Goal: Task Accomplishment & Management: Manage account settings

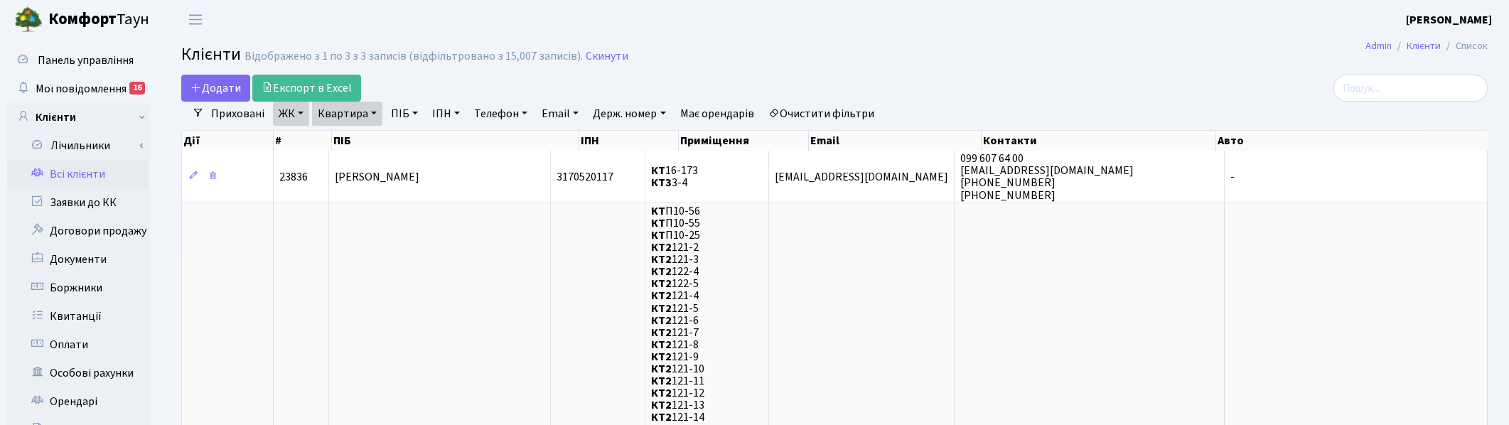
select select "25"
click at [601, 53] on link "Скинути" at bounding box center [607, 57] width 43 height 14
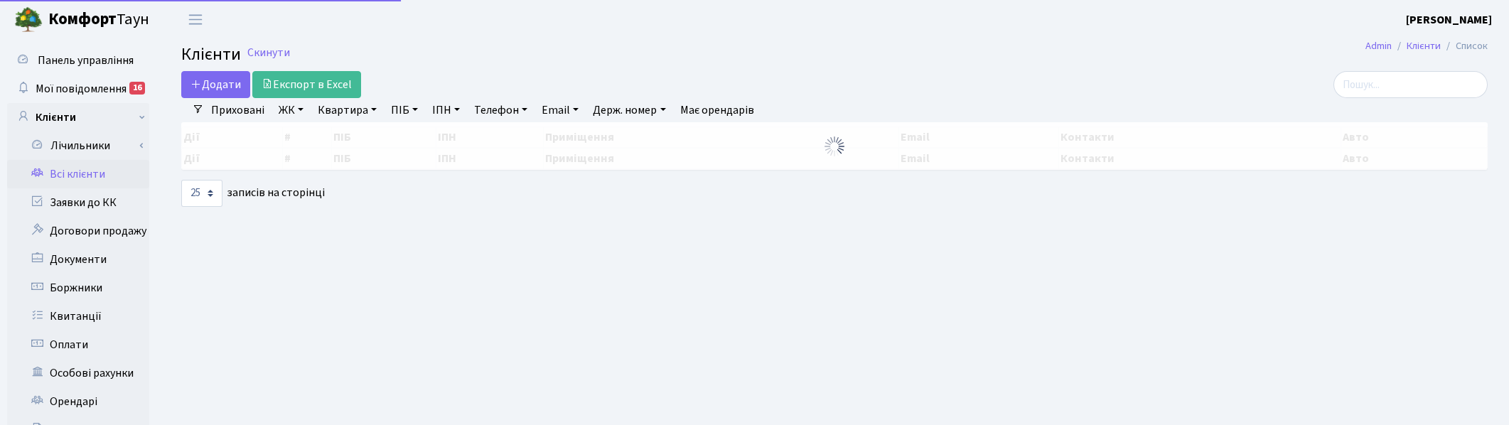
select select "25"
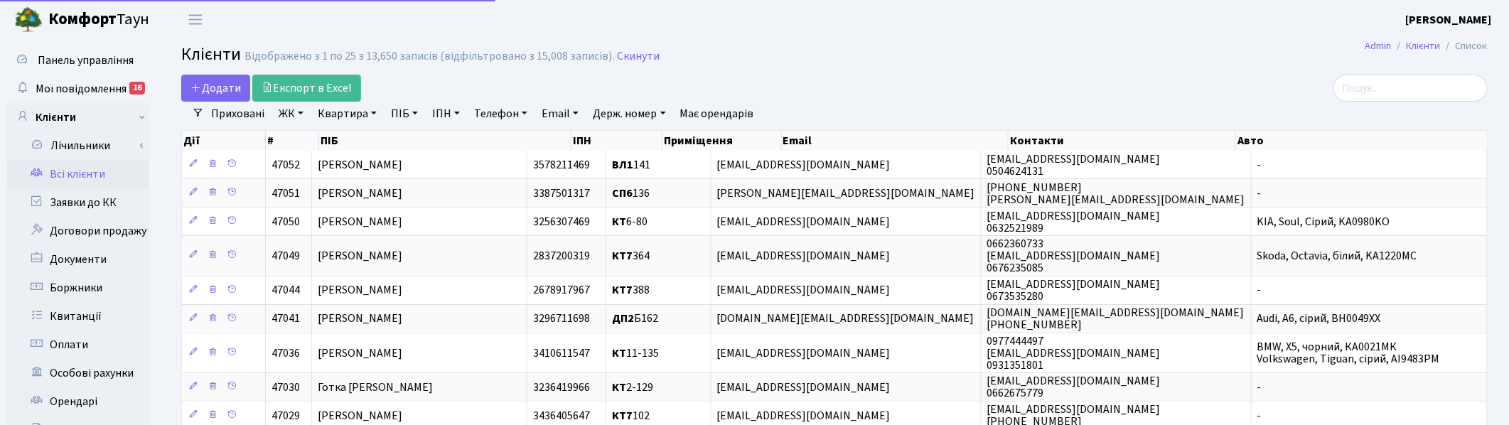
click at [402, 105] on link "ПІБ" at bounding box center [404, 114] width 38 height 24
click at [400, 143] on input "text" at bounding box center [427, 141] width 83 height 27
type input "чабан"
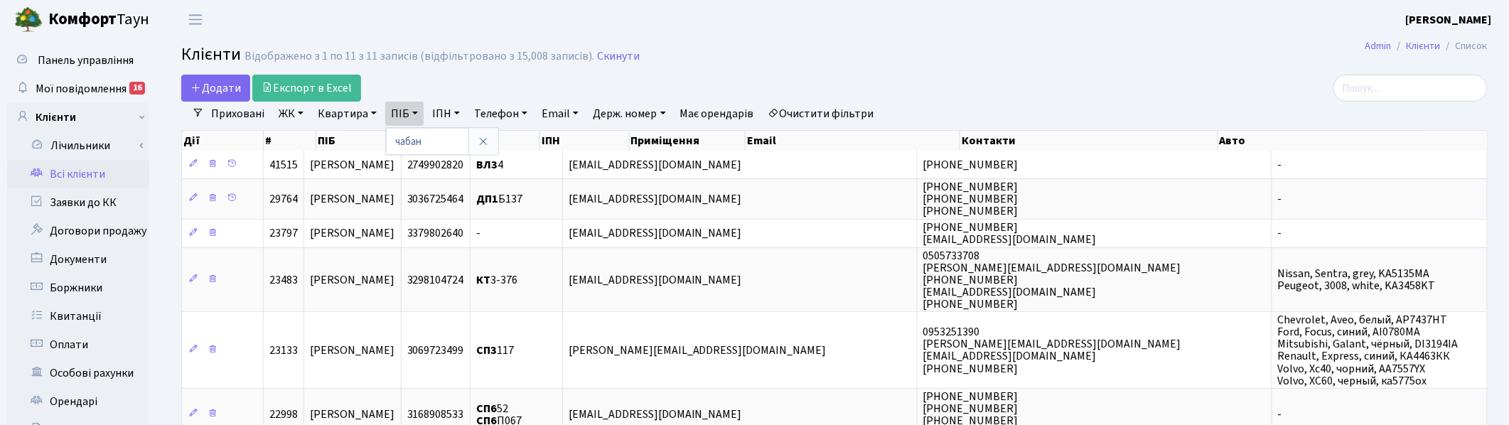
click at [291, 110] on link "ЖК" at bounding box center [291, 114] width 36 height 24
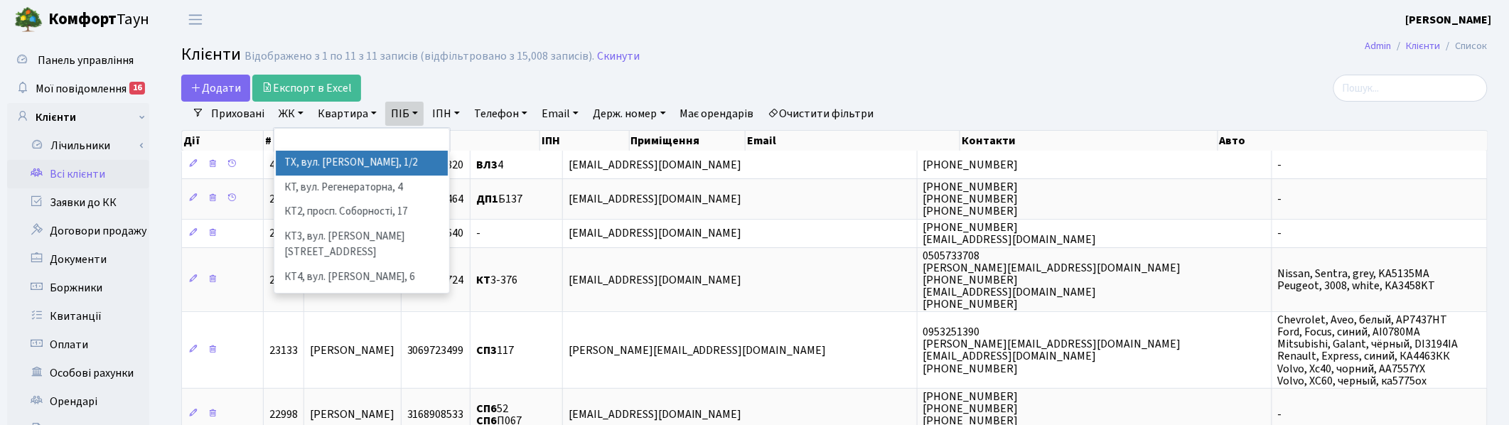
click at [304, 166] on li "ТХ, вул. Ділова, 1/2" at bounding box center [362, 163] width 172 height 25
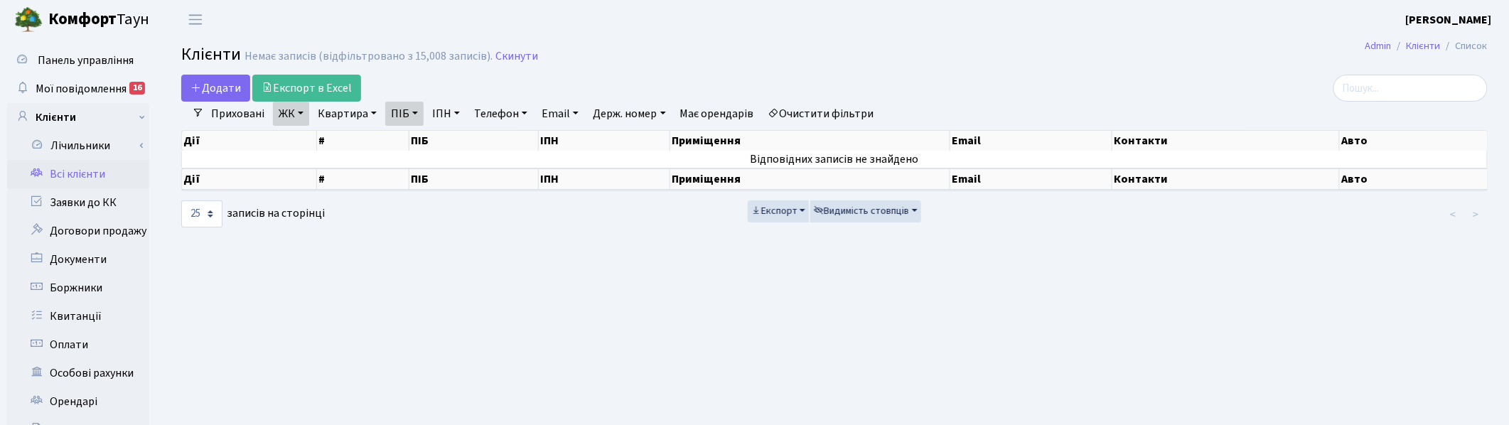
click at [304, 116] on link "ЖК" at bounding box center [291, 114] width 36 height 24
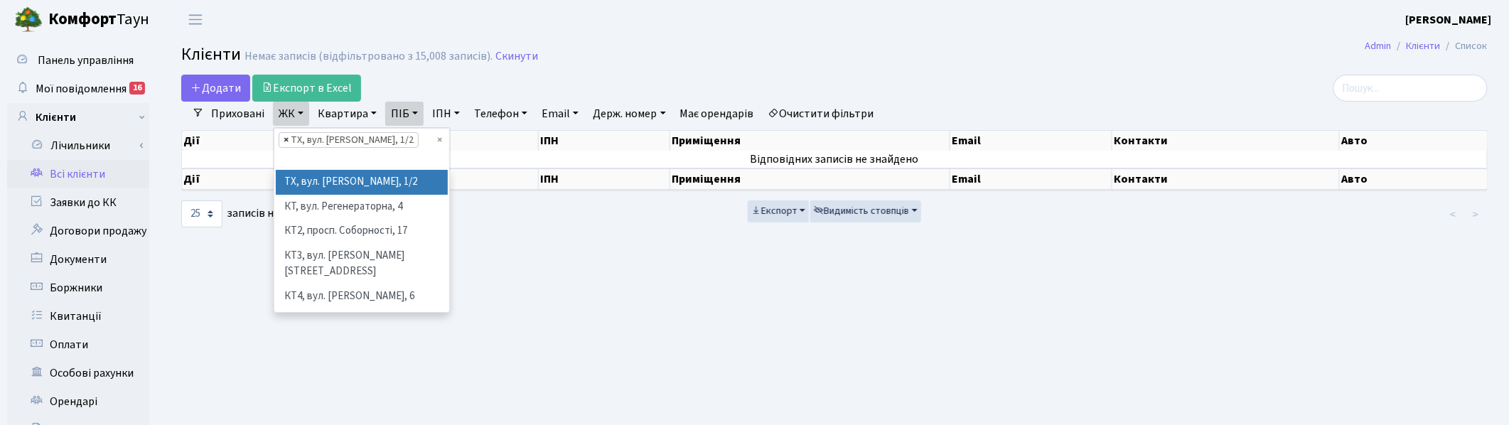
drag, startPoint x: 282, startPoint y: 141, endPoint x: 296, endPoint y: 151, distance: 17.8
click at [284, 141] on span "×" at bounding box center [286, 140] width 5 height 14
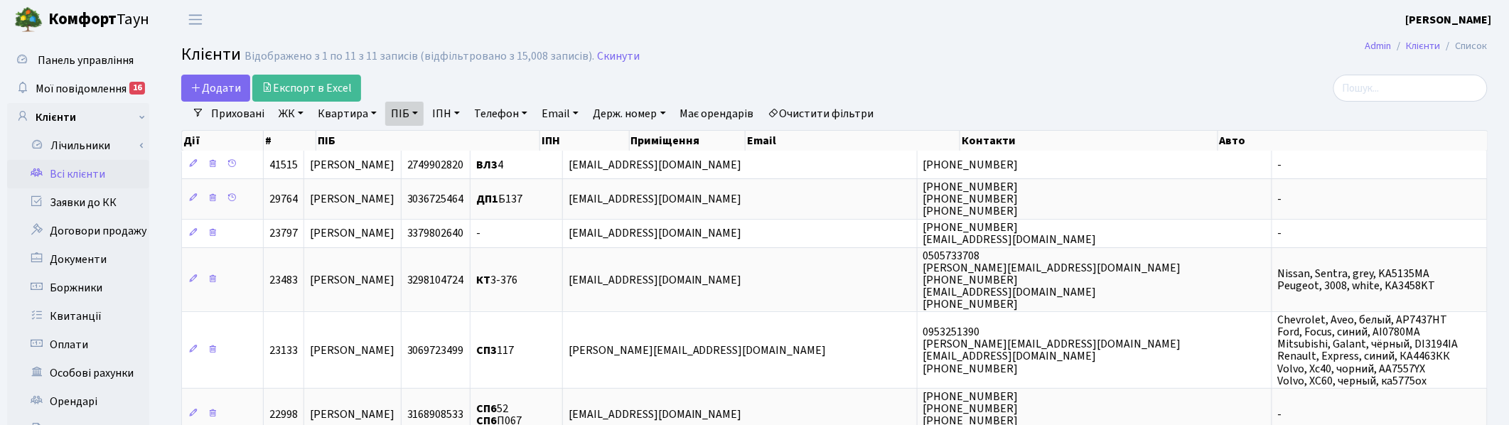
click at [365, 20] on header "Комфорт Таун Корчун І. С. Мій обліковий запис Вийти" at bounding box center [754, 19] width 1509 height 39
click at [608, 58] on link "Скинути" at bounding box center [618, 57] width 43 height 14
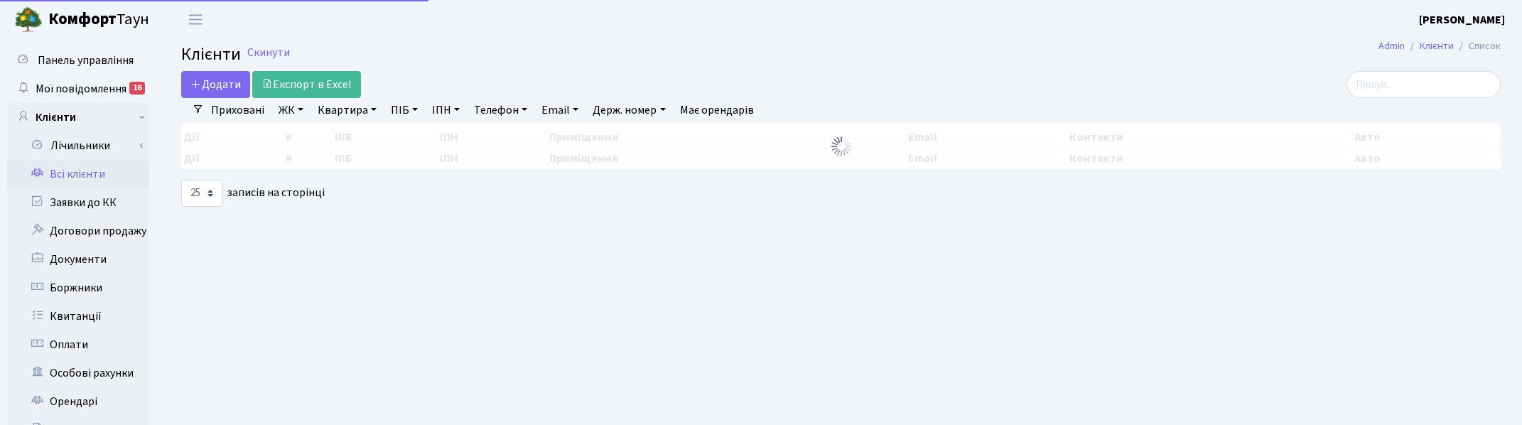
select select "25"
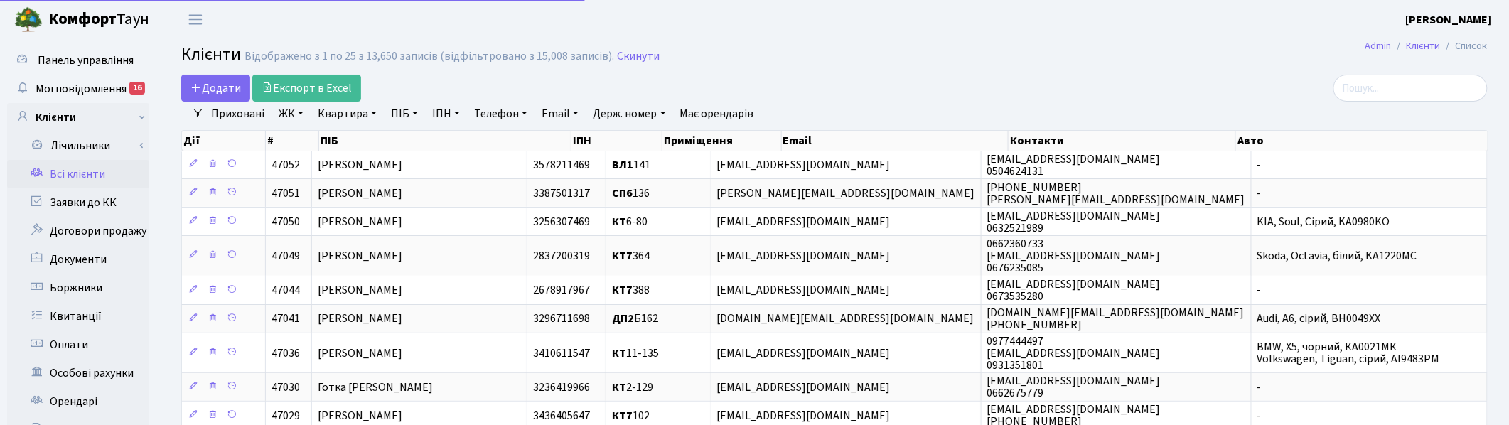
click at [350, 112] on link "Квартира" at bounding box center [347, 114] width 70 height 24
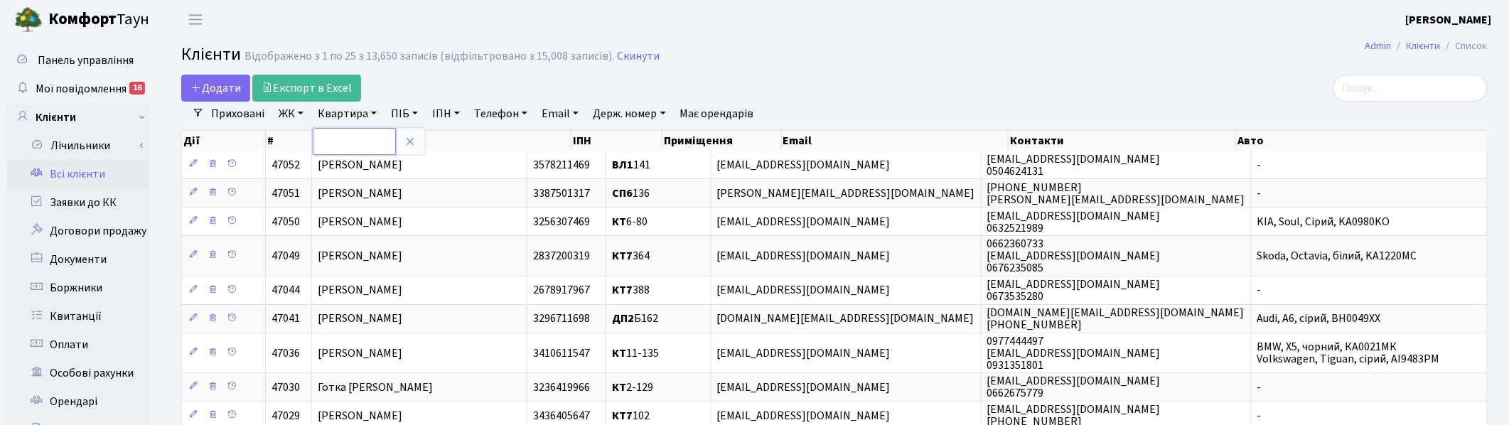
click at [349, 143] on input "text" at bounding box center [354, 141] width 83 height 27
type input "11-48"
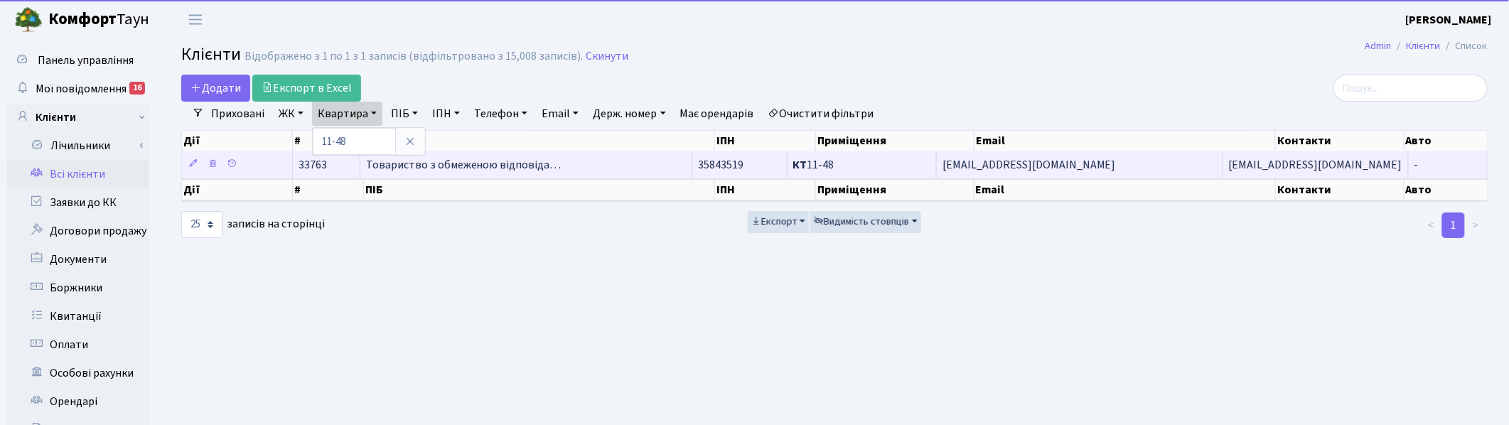
click at [509, 168] on span "Товариство з обмеженою відповіда…" at bounding box center [463, 165] width 195 height 16
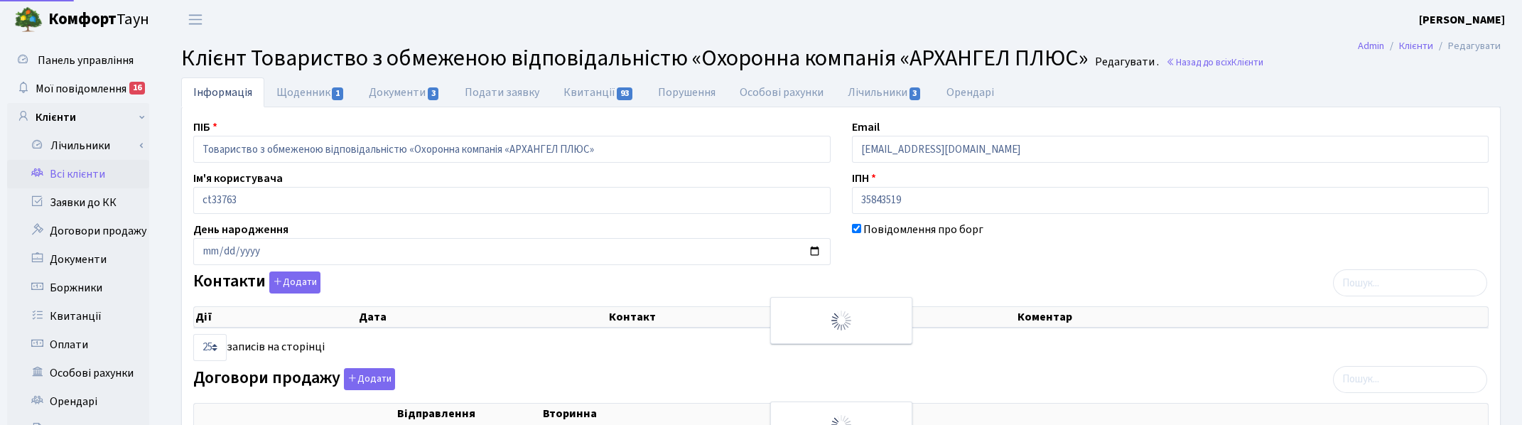
select select "25"
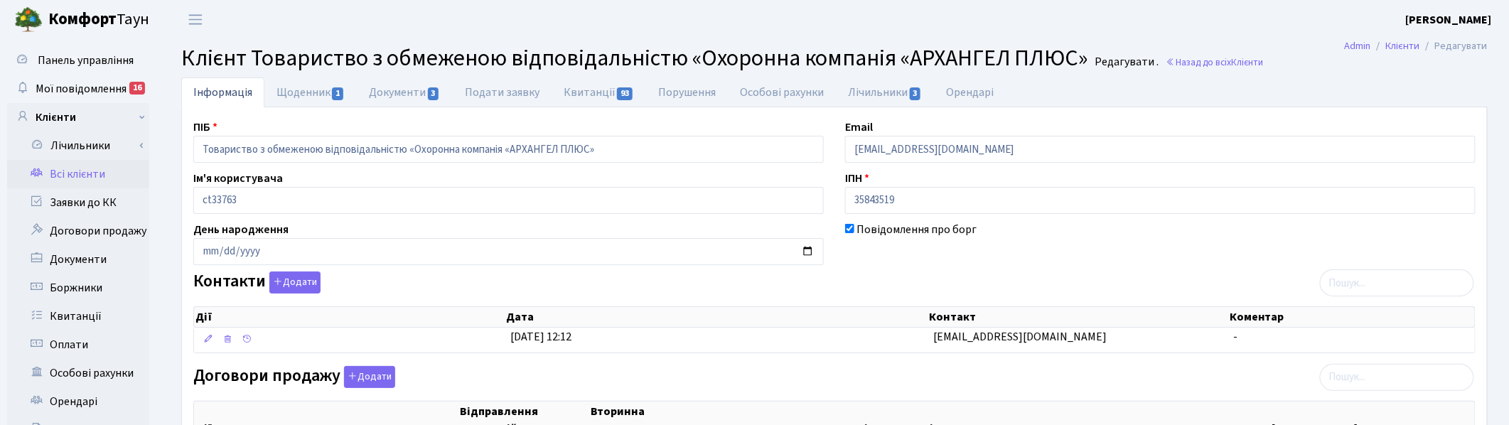
click at [1033, 91] on ul "Інформація Щоденник 1 Документи 3 Подати заявку Квитанції 93 Порушення Особові …" at bounding box center [834, 92] width 1306 height 30
click at [704, 281] on div "Контакти Додати Дії Дата Контакт Коментар Дії Дата Контакт Коментар" at bounding box center [835, 315] width 1304 height 87
click at [1004, 26] on header "[PERSON_NAME] [PERSON_NAME] Мій обліковий запис Вийти" at bounding box center [754, 19] width 1509 height 39
click at [316, 89] on link "Щоденник 1" at bounding box center [310, 91] width 92 height 29
select select "25"
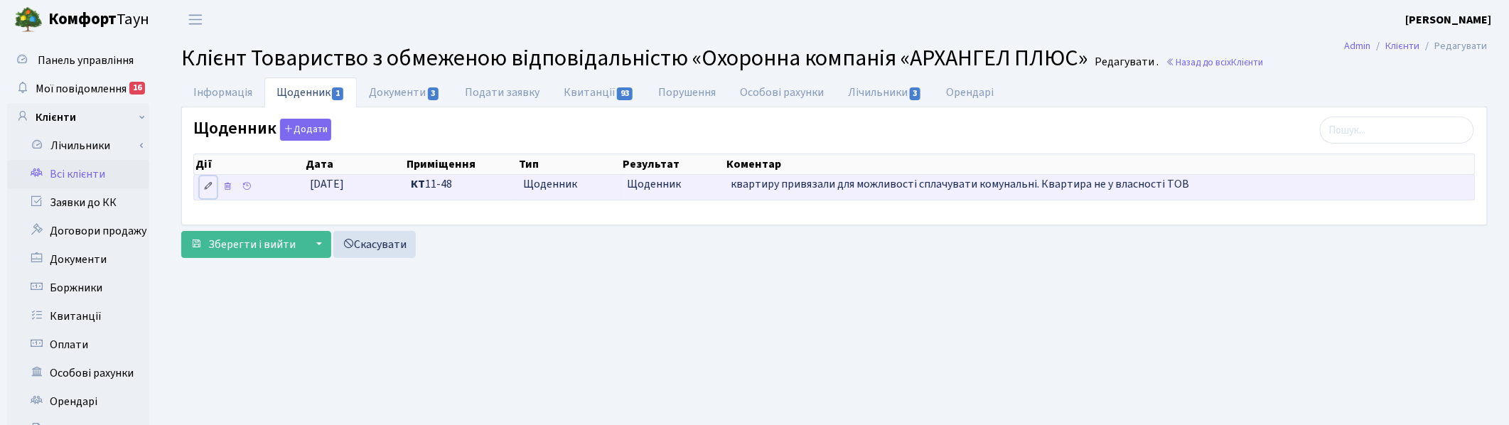
click at [203, 190] on link at bounding box center [208, 187] width 17 height 22
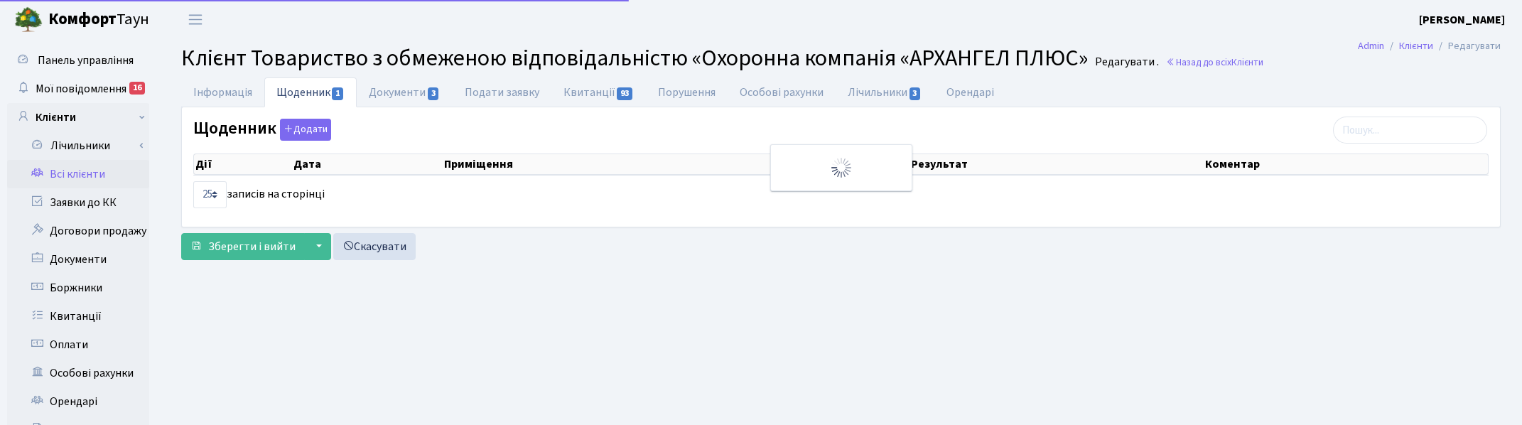
select select "25"
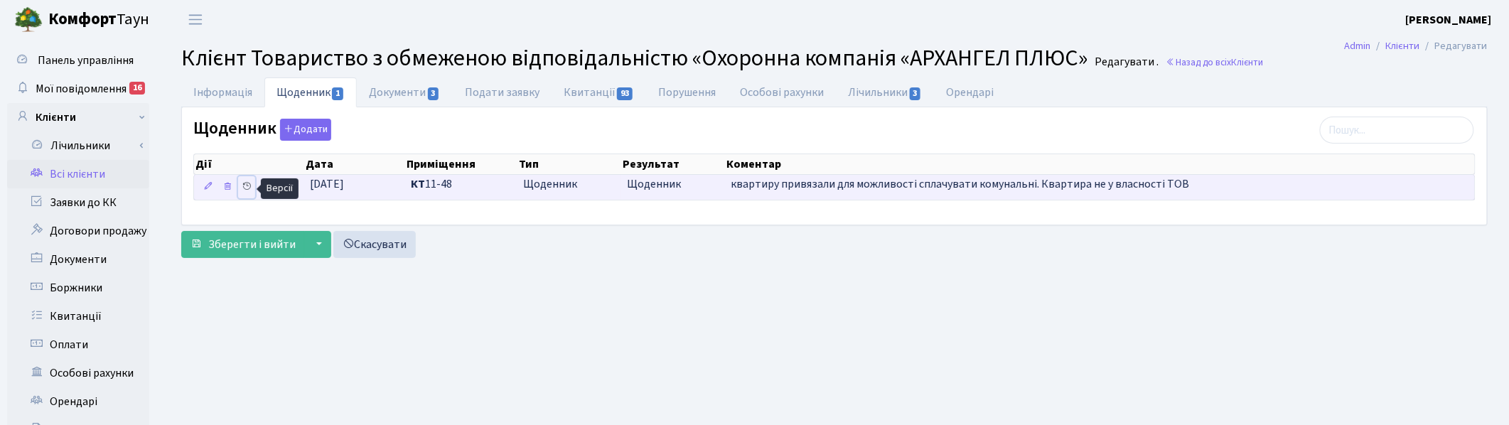
click at [252, 187] on icon at bounding box center [247, 186] width 10 height 10
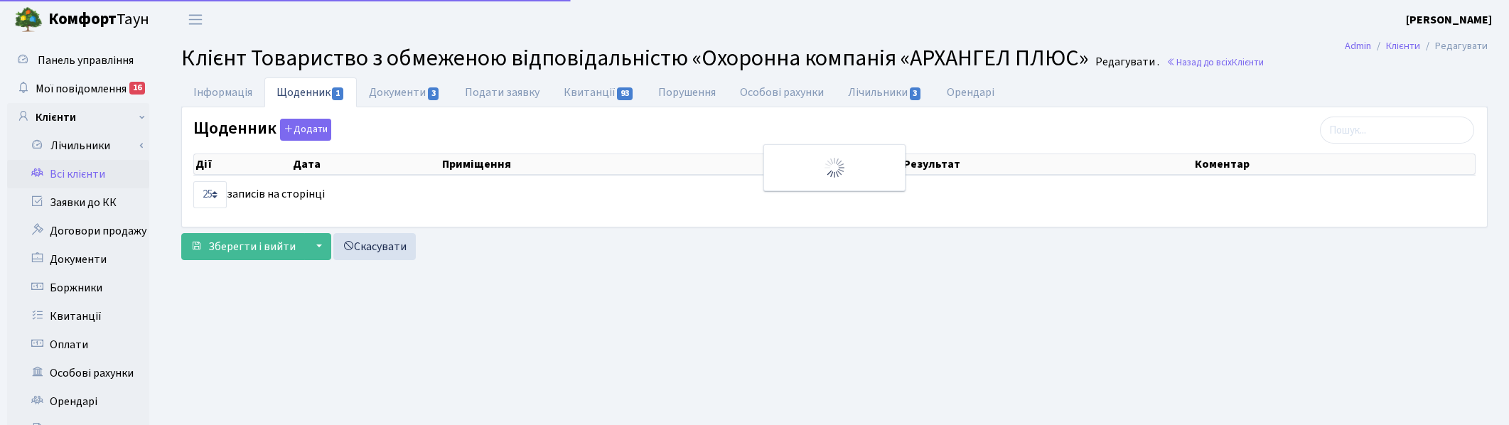
select select "25"
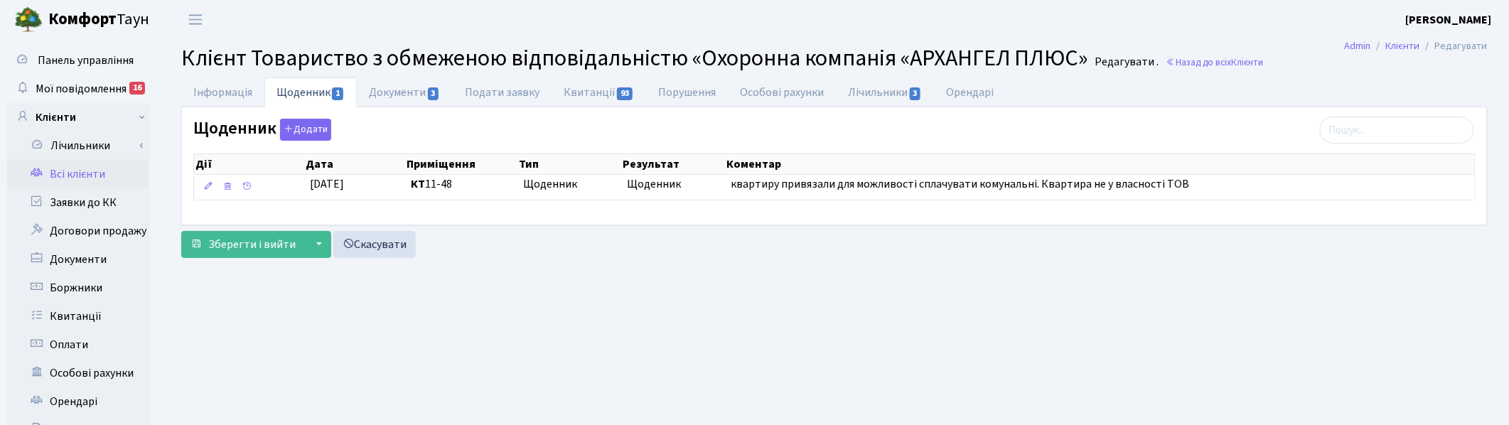
click at [709, 343] on main "Admin Клієнти Редагувати Клієнт Товариство з обмеженою відповідальністю «Охорон…" at bounding box center [834, 359] width 1349 height 640
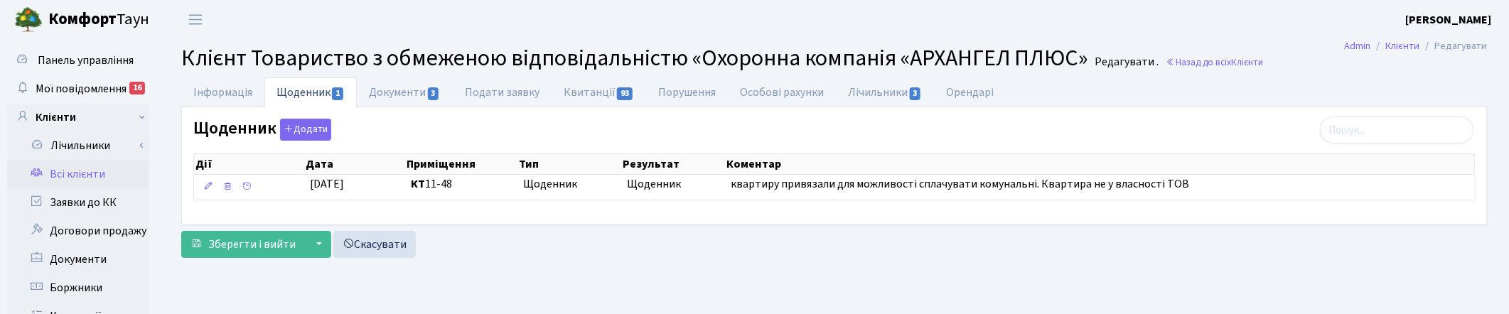
click at [836, 20] on header "Комфорт Таун Корчун І. С. Мій обліковий запис Вийти" at bounding box center [754, 19] width 1509 height 39
click at [1216, 90] on ul "Інформація Щоденник 1 Документи 3 Подати заявку Квитанції 93 Порушення Особові …" at bounding box center [834, 92] width 1306 height 30
click at [1239, 61] on span "Клієнти" at bounding box center [1248, 62] width 32 height 14
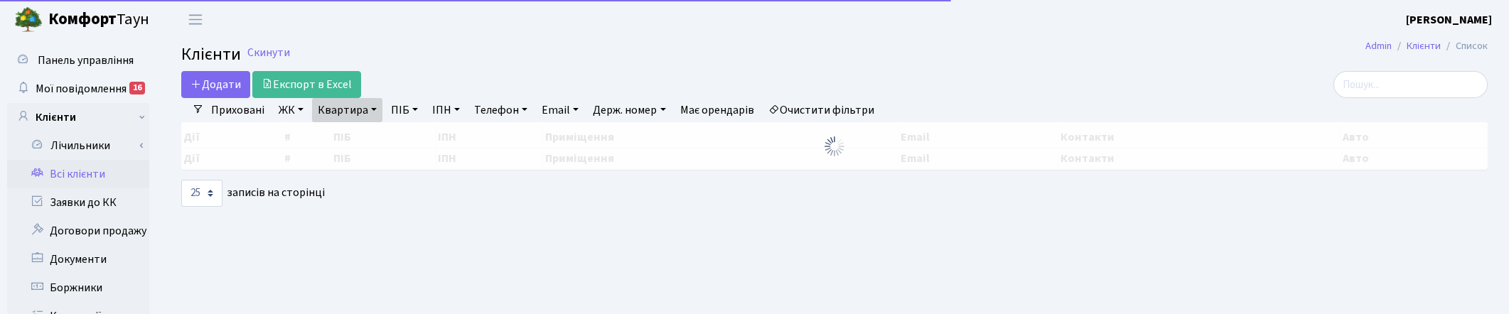
select select "25"
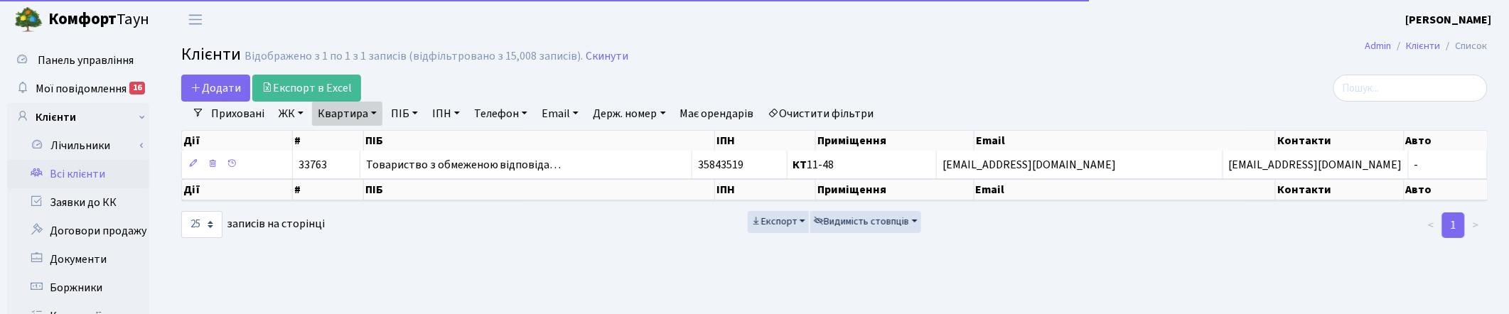
click at [375, 115] on link "Квартира" at bounding box center [347, 114] width 70 height 24
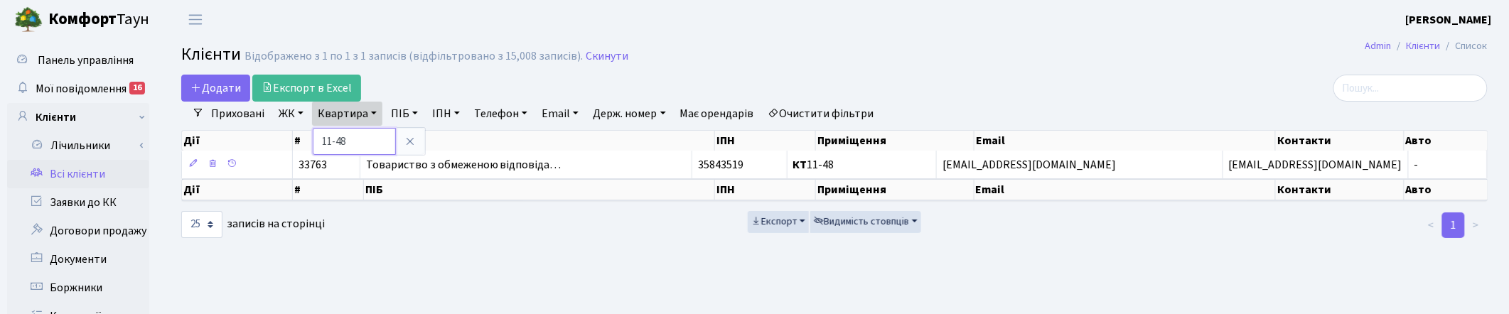
drag, startPoint x: 355, startPoint y: 137, endPoint x: 316, endPoint y: 136, distance: 39.1
click at [316, 136] on input "11-48" at bounding box center [354, 141] width 83 height 27
type input "2-229"
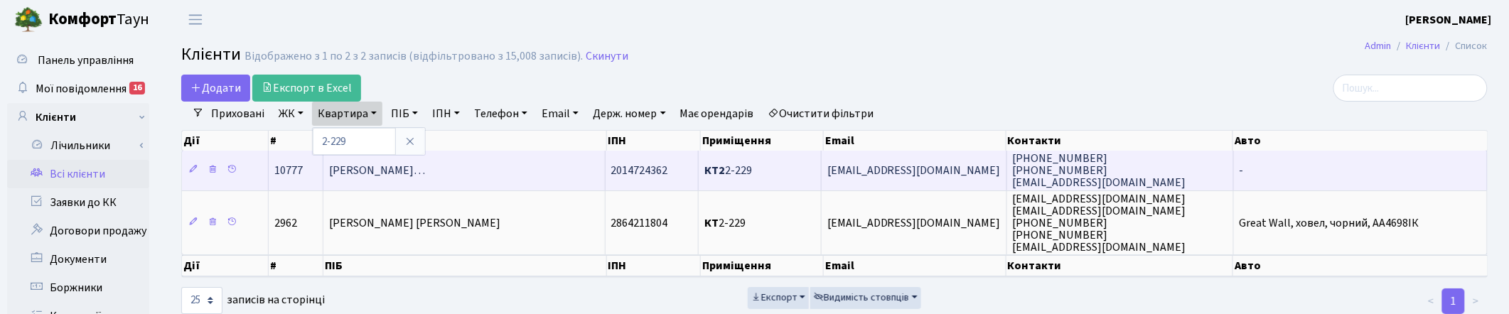
click at [404, 172] on span "Козаченко Валентина Володимирівн…" at bounding box center [377, 171] width 96 height 16
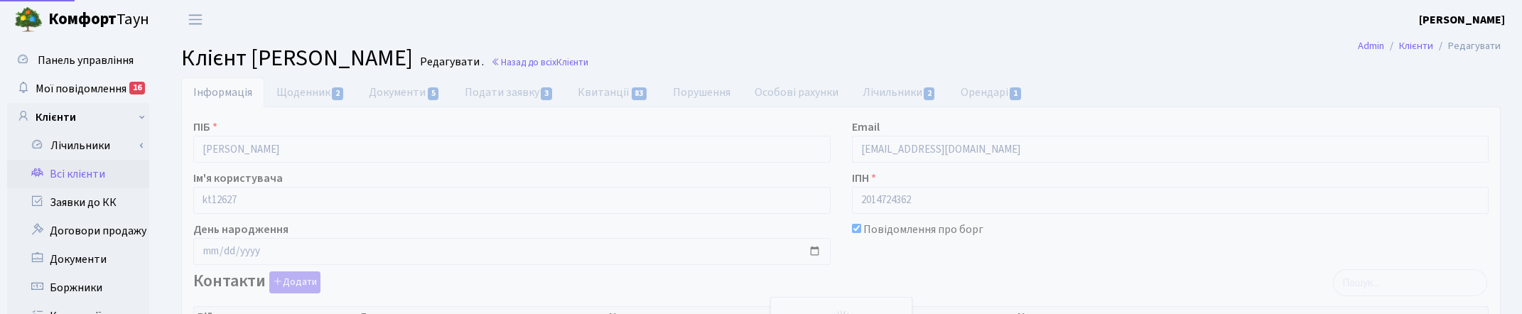
select select "25"
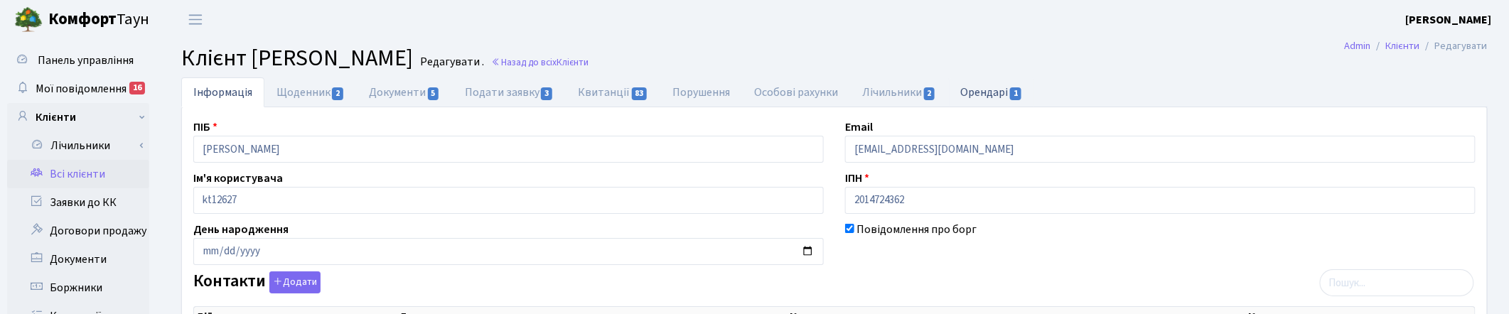
click at [999, 86] on link "Орендарі 1" at bounding box center [992, 91] width 86 height 29
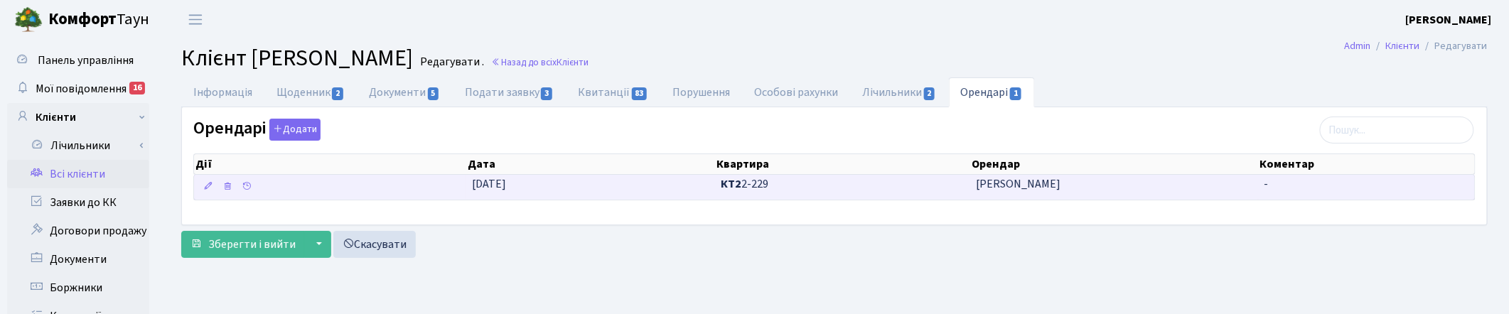
click at [1014, 187] on span "[PERSON_NAME] [PERSON_NAME]" at bounding box center [1114, 184] width 276 height 16
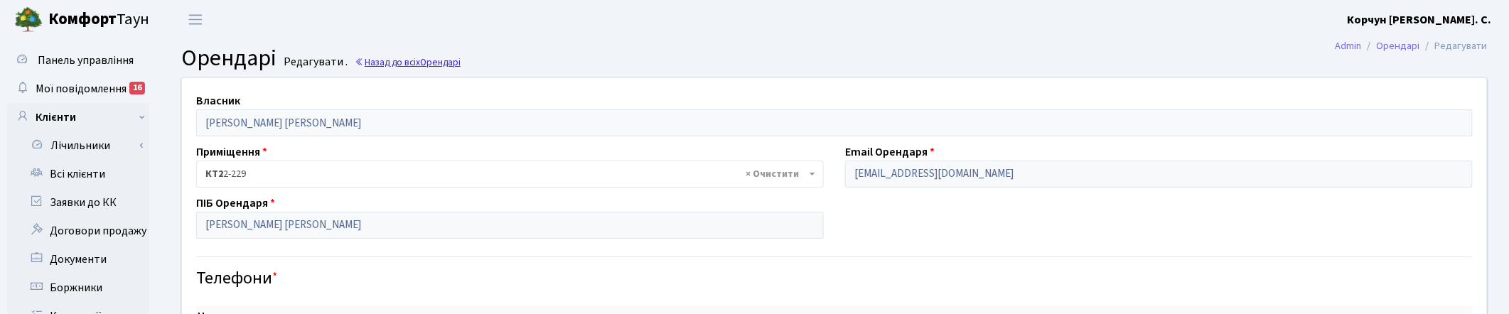
click at [434, 65] on span "Орендарі" at bounding box center [440, 62] width 41 height 14
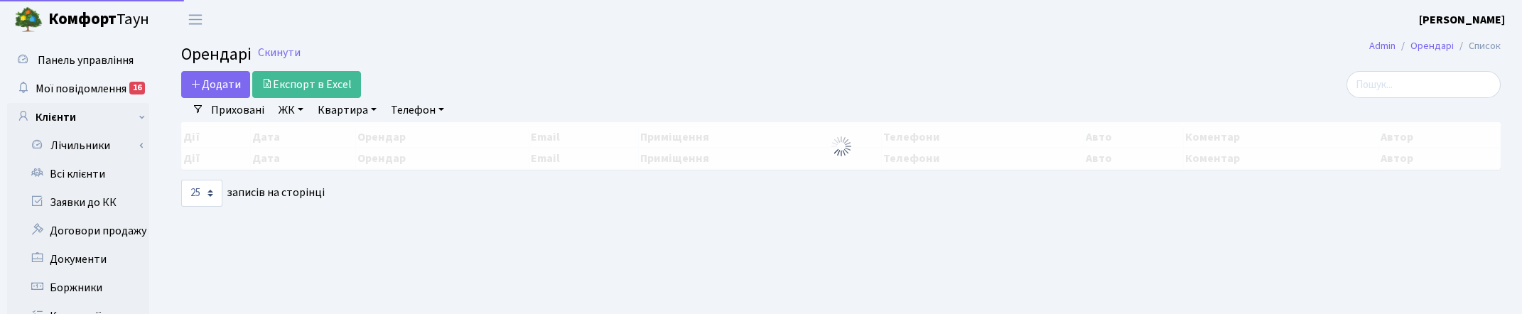
select select "25"
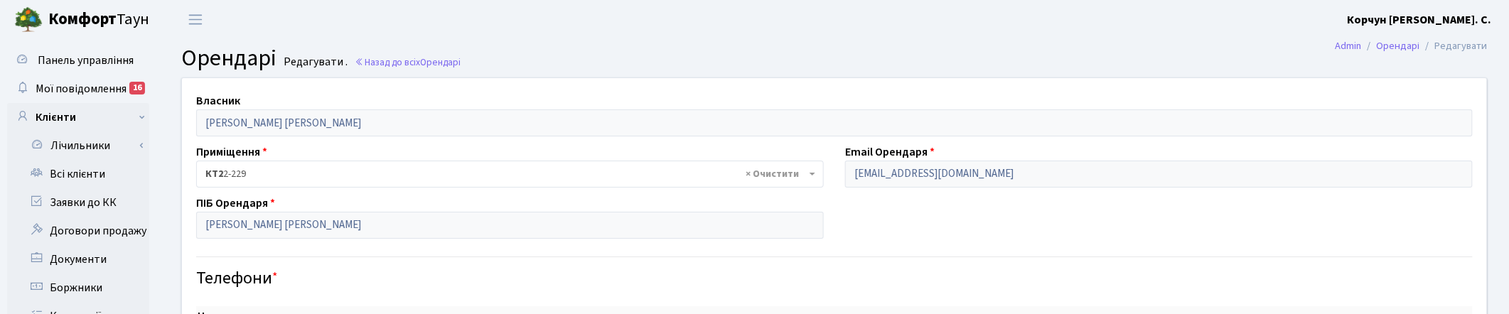
click at [716, 288] on h4 "Телефони *" at bounding box center [834, 279] width 1277 height 21
click at [403, 64] on link "Назад до всіх Орендарі" at bounding box center [408, 62] width 106 height 14
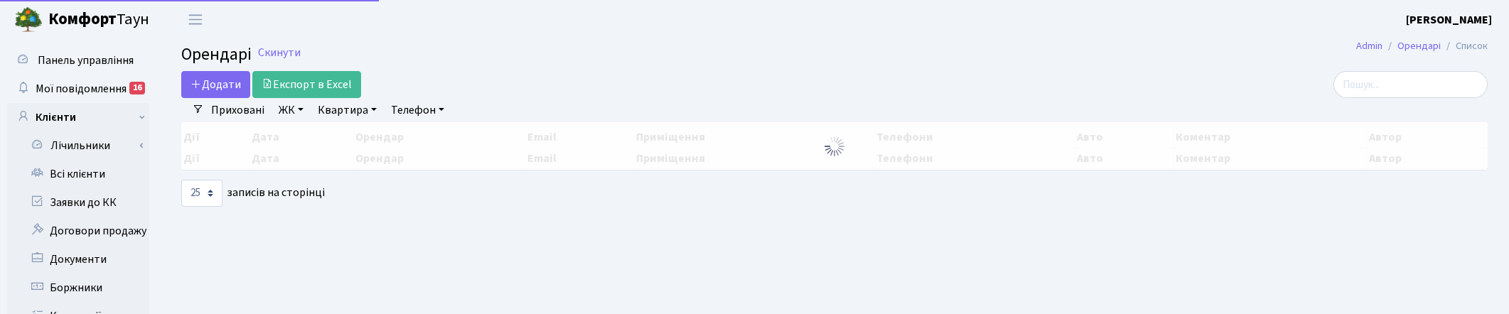
select select "25"
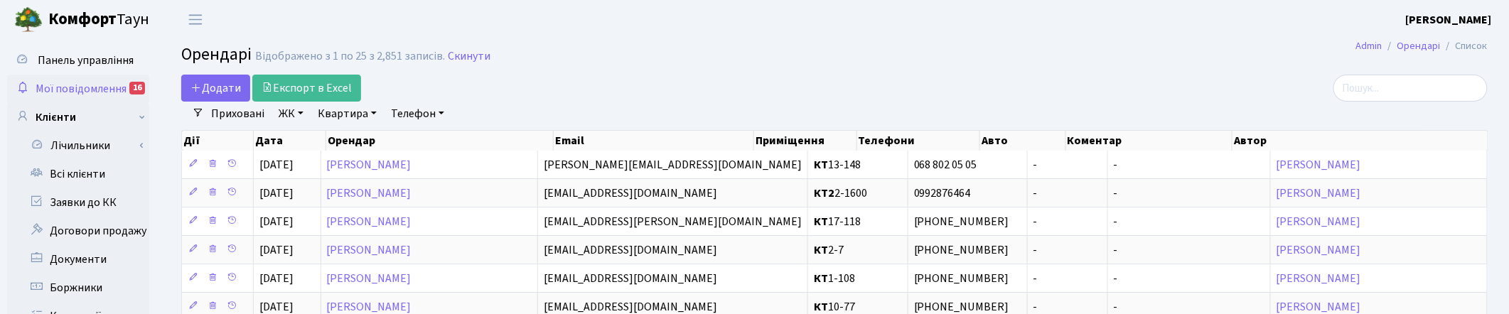
click at [65, 83] on span "Мої повідомлення" at bounding box center [81, 89] width 91 height 16
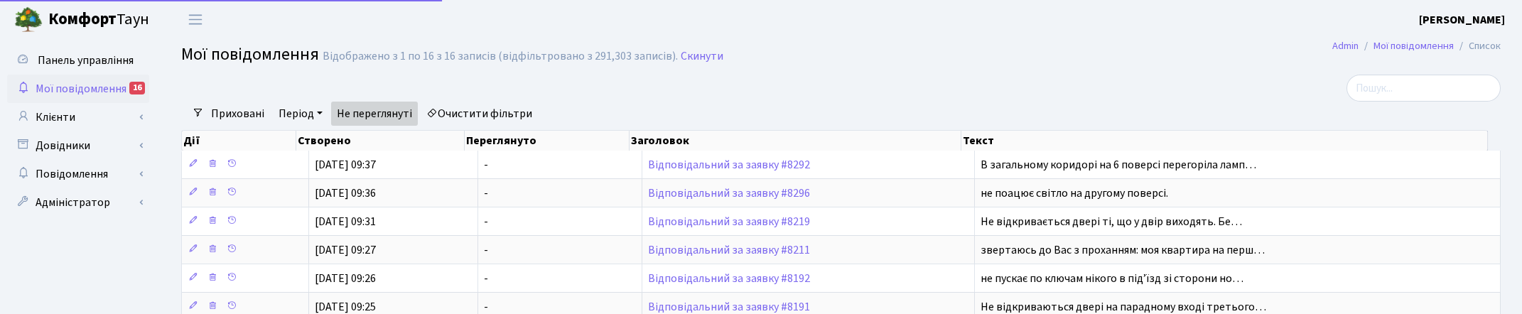
select select "25"
